Goal: Transaction & Acquisition: Purchase product/service

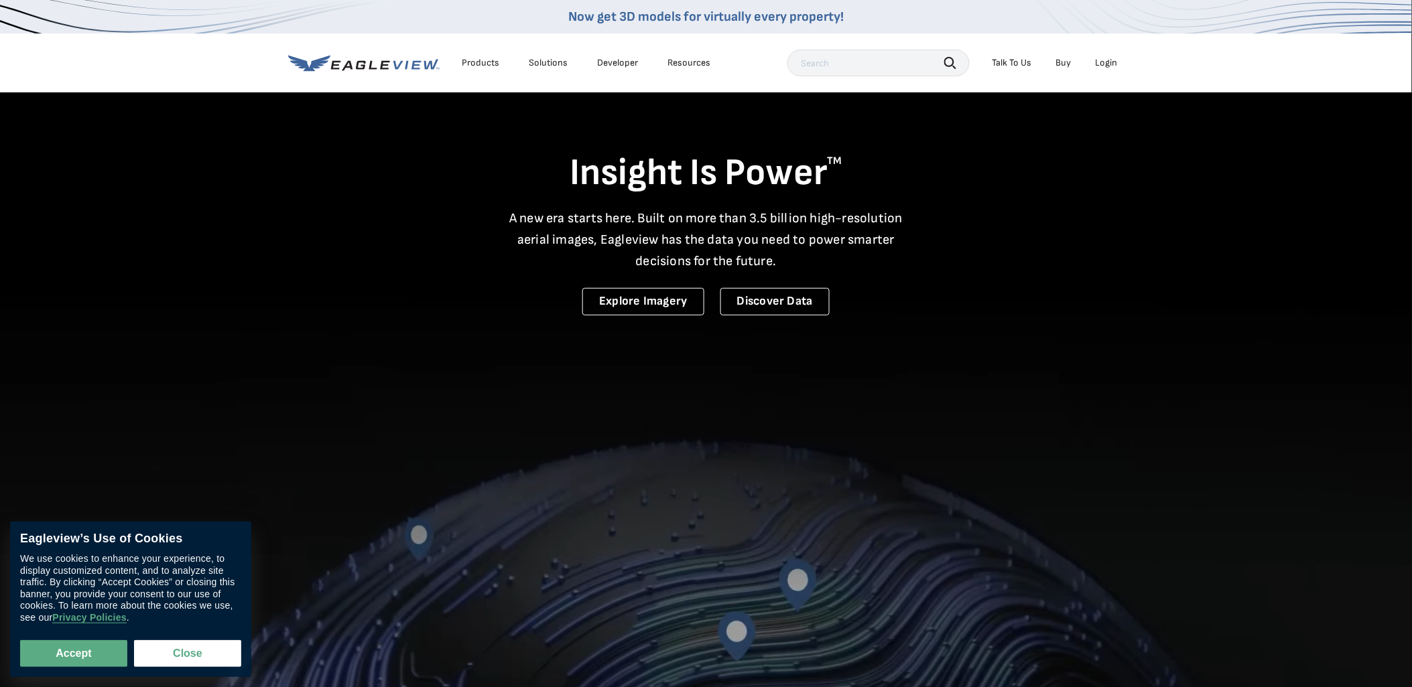
click at [1107, 62] on div "Login" at bounding box center [1107, 63] width 22 height 12
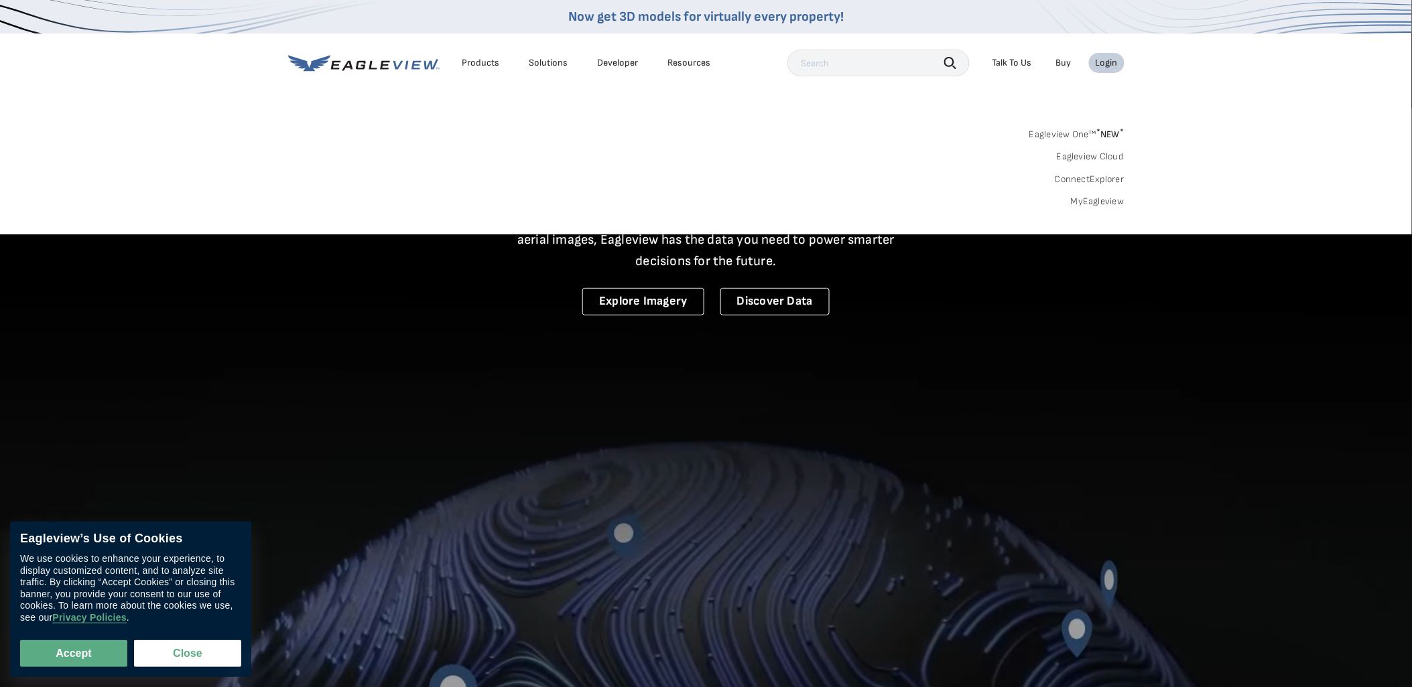
click at [1090, 199] on link "MyEagleview" at bounding box center [1098, 202] width 54 height 12
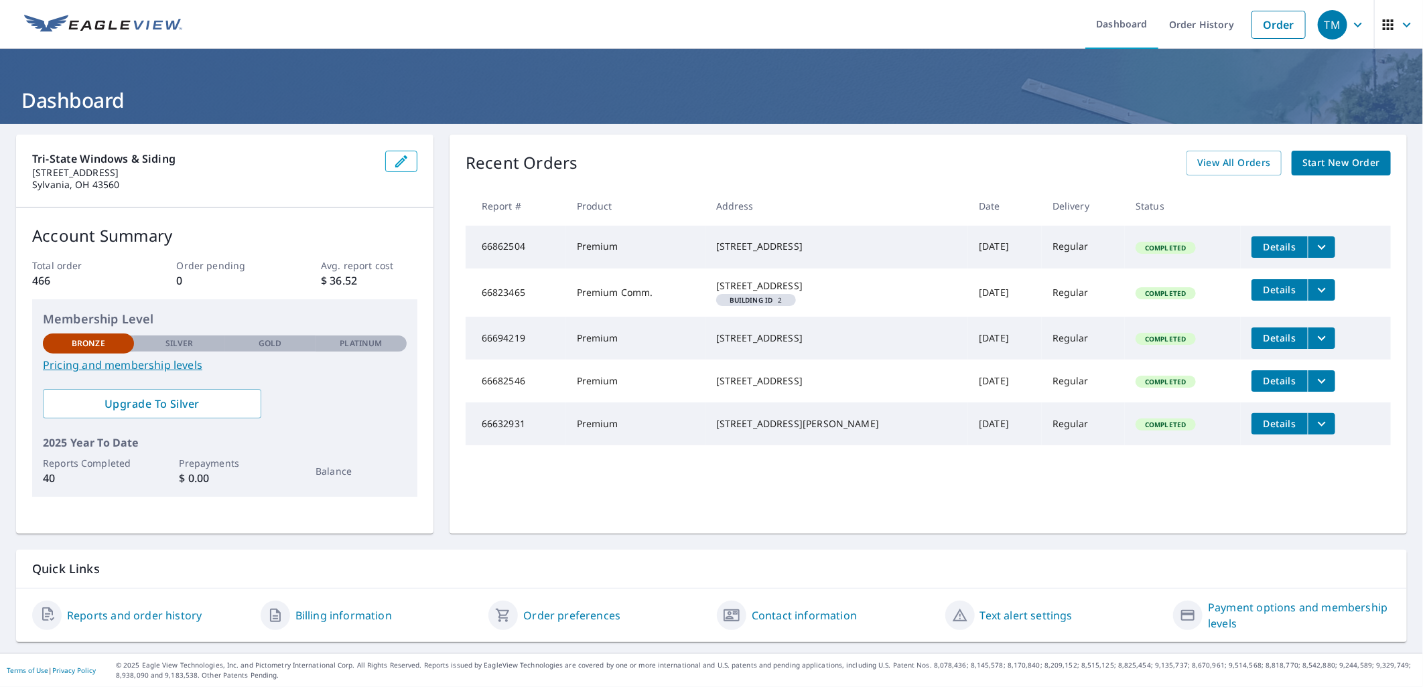
click at [1350, 161] on span "Start New Order" at bounding box center [1342, 163] width 78 height 17
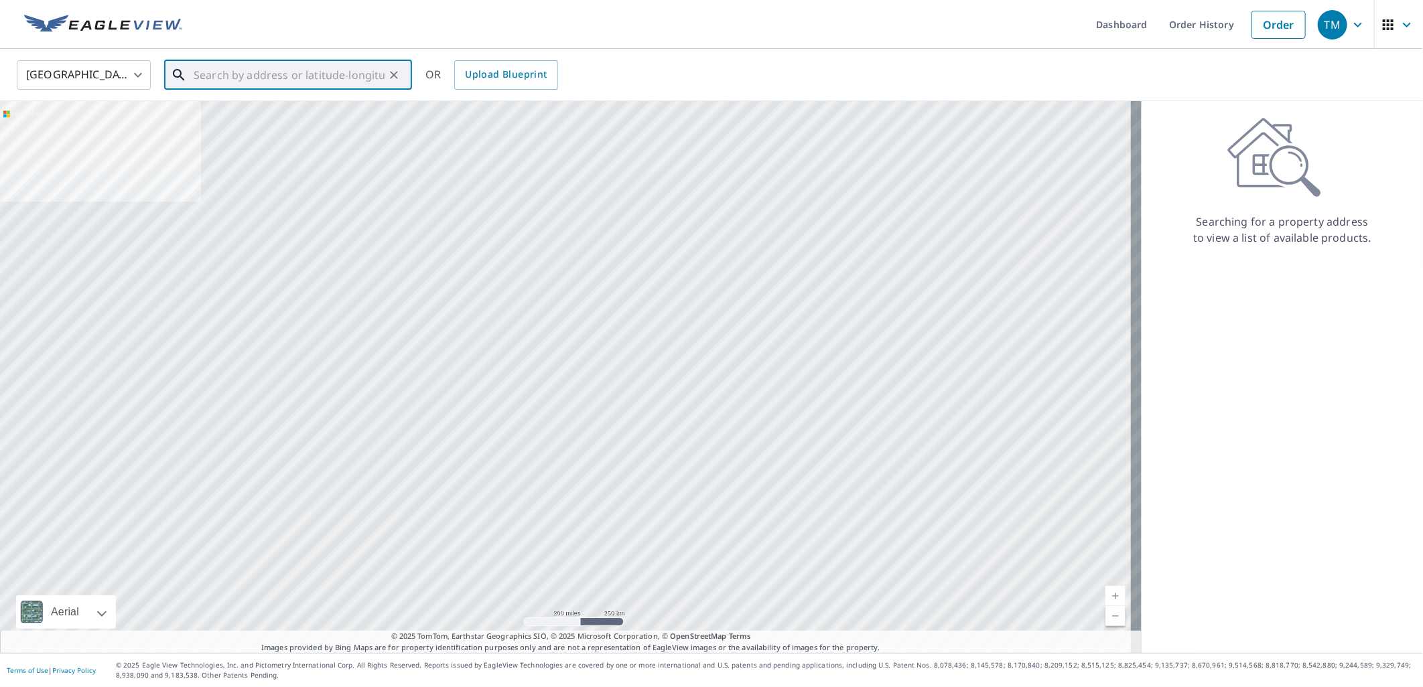
click at [252, 78] on input "text" at bounding box center [289, 75] width 191 height 38
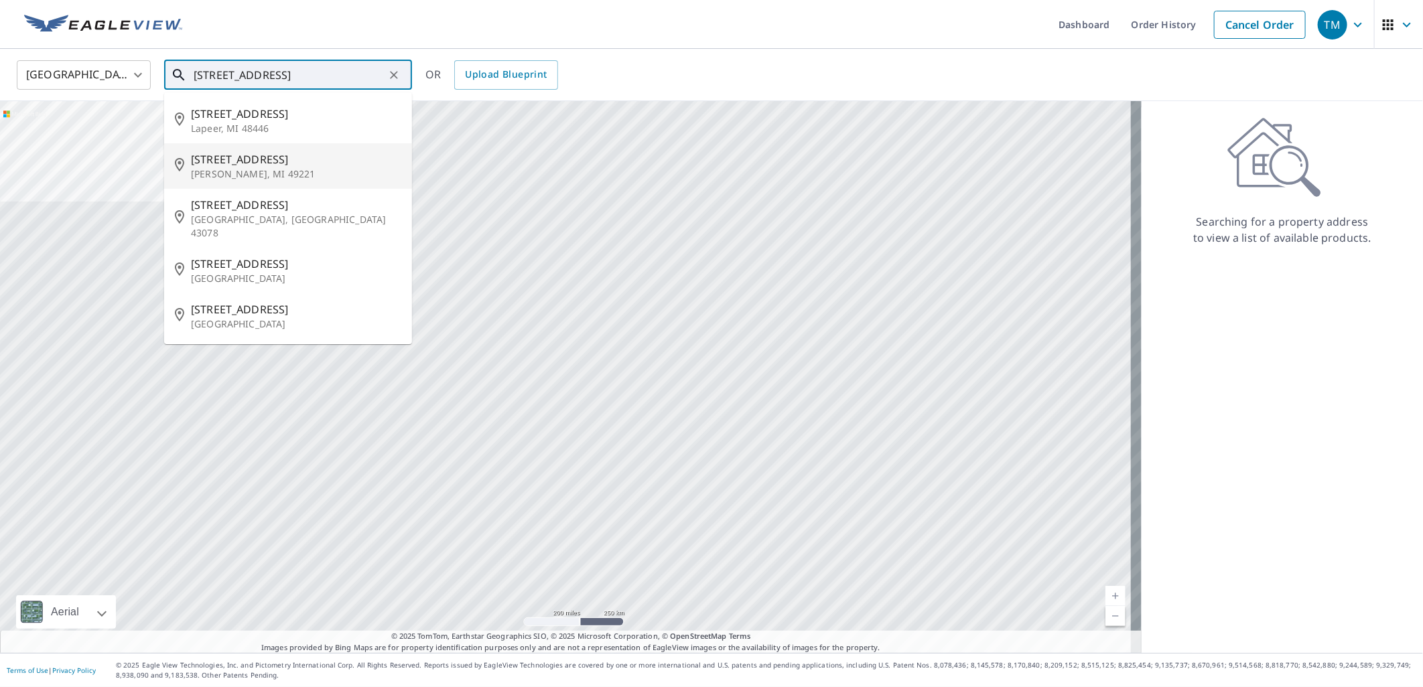
click at [241, 158] on span "[STREET_ADDRESS]" at bounding box center [296, 159] width 210 height 16
type input "[STREET_ADDRESS]"
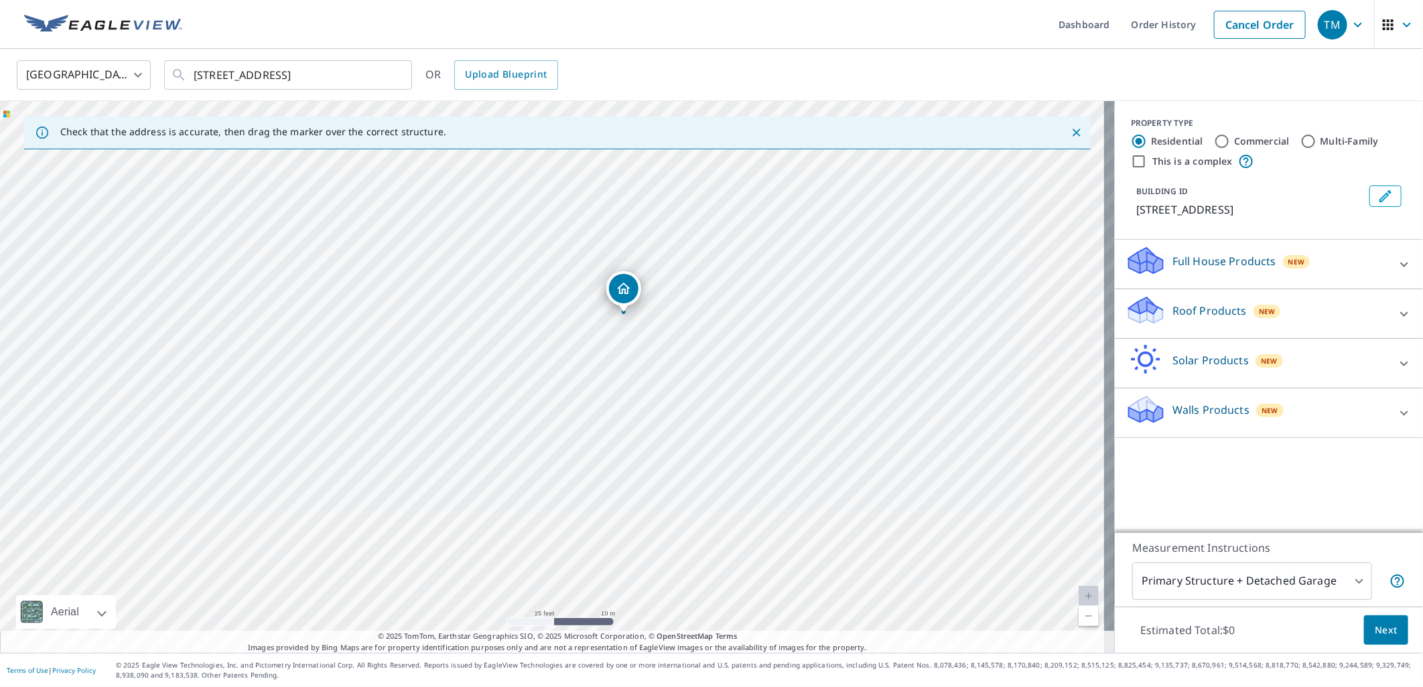
drag, startPoint x: 646, startPoint y: 298, endPoint x: 618, endPoint y: 533, distance: 236.9
click at [618, 533] on div "[STREET_ADDRESS]" at bounding box center [557, 377] width 1115 height 552
click at [1396, 318] on icon at bounding box center [1404, 314] width 16 height 16
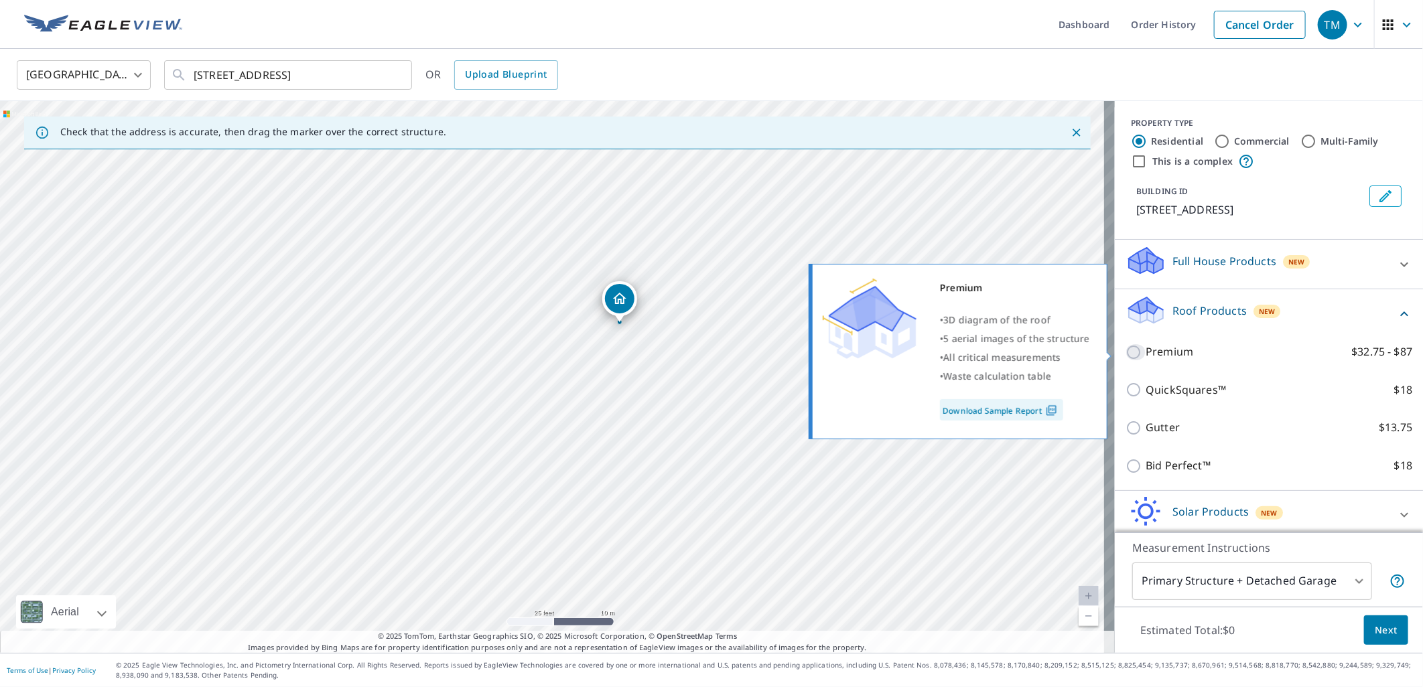
click at [1126, 352] on input "Premium $32.75 - $87" at bounding box center [1136, 352] width 20 height 16
checkbox input "true"
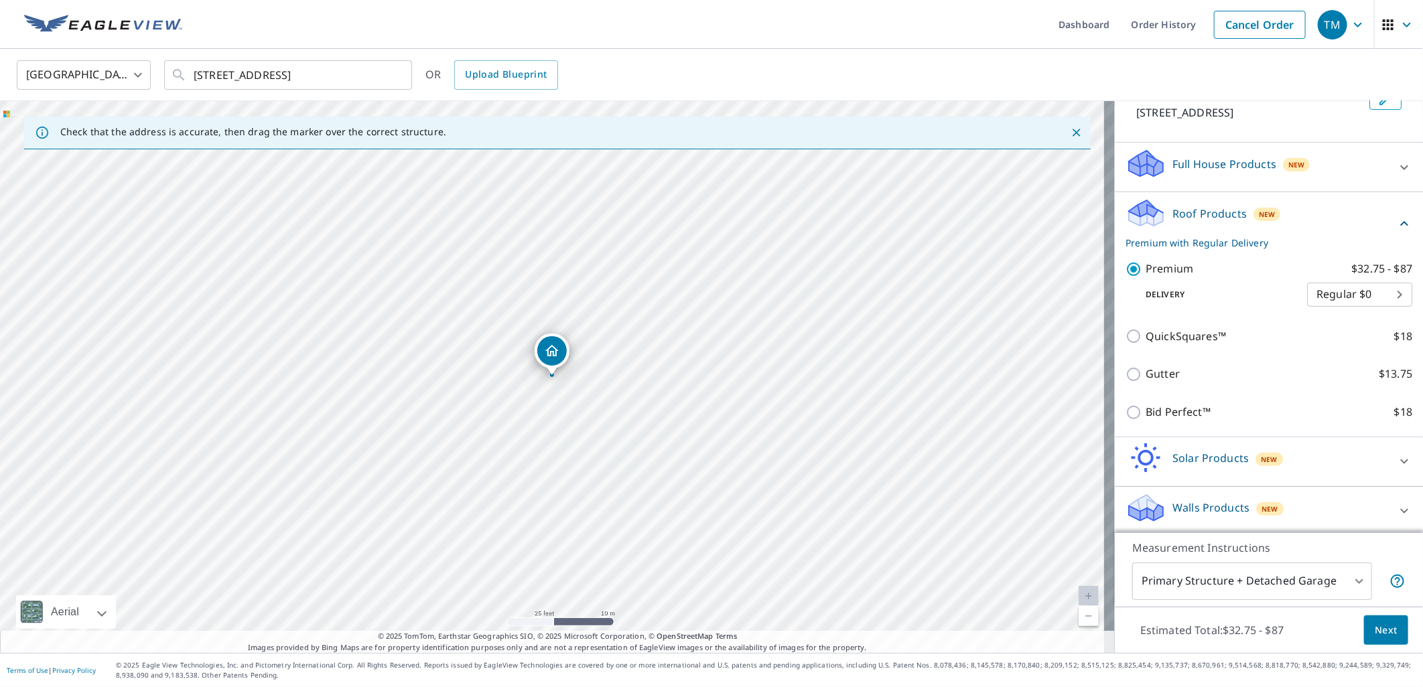
scroll to position [99, 0]
click at [1385, 633] on span "Next" at bounding box center [1386, 630] width 23 height 17
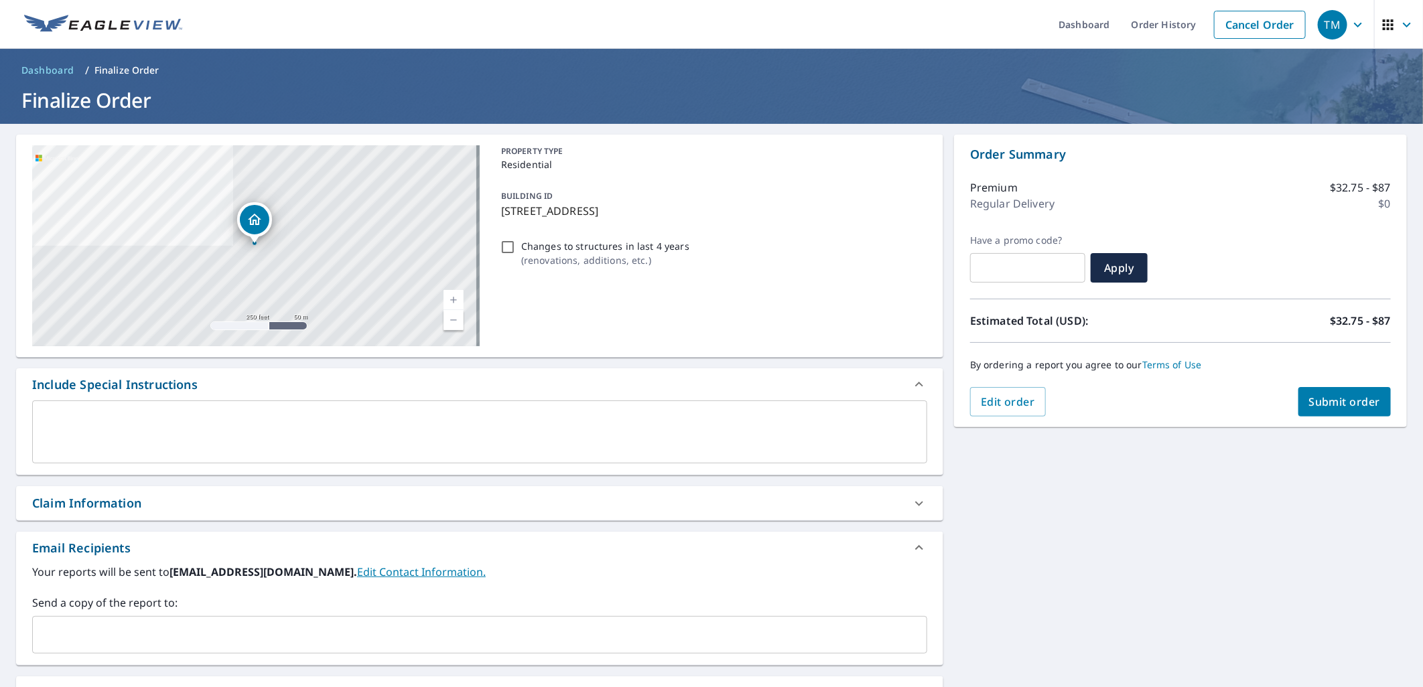
click at [1349, 402] on span "Submit order" at bounding box center [1345, 402] width 72 height 15
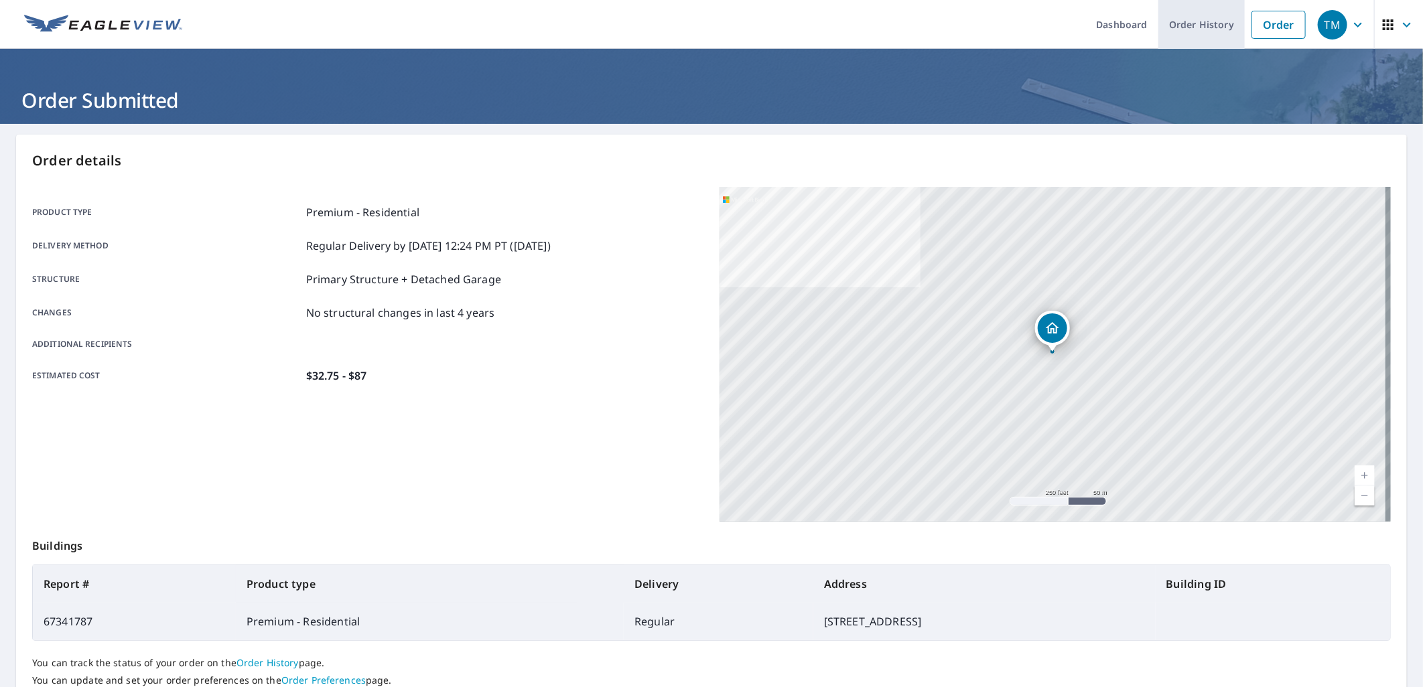
click at [1187, 27] on link "Order History" at bounding box center [1202, 24] width 86 height 49
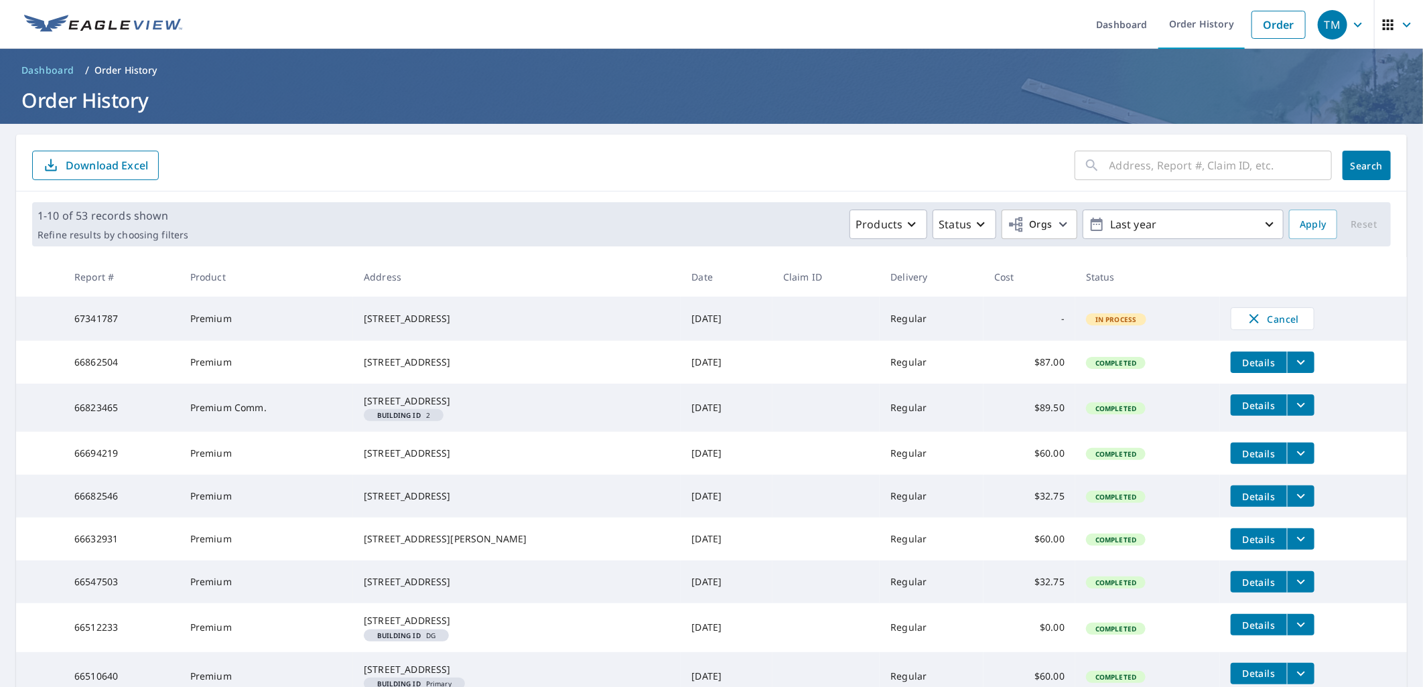
click at [306, 518] on td "Premium" at bounding box center [267, 496] width 174 height 43
